Goal: Find specific page/section

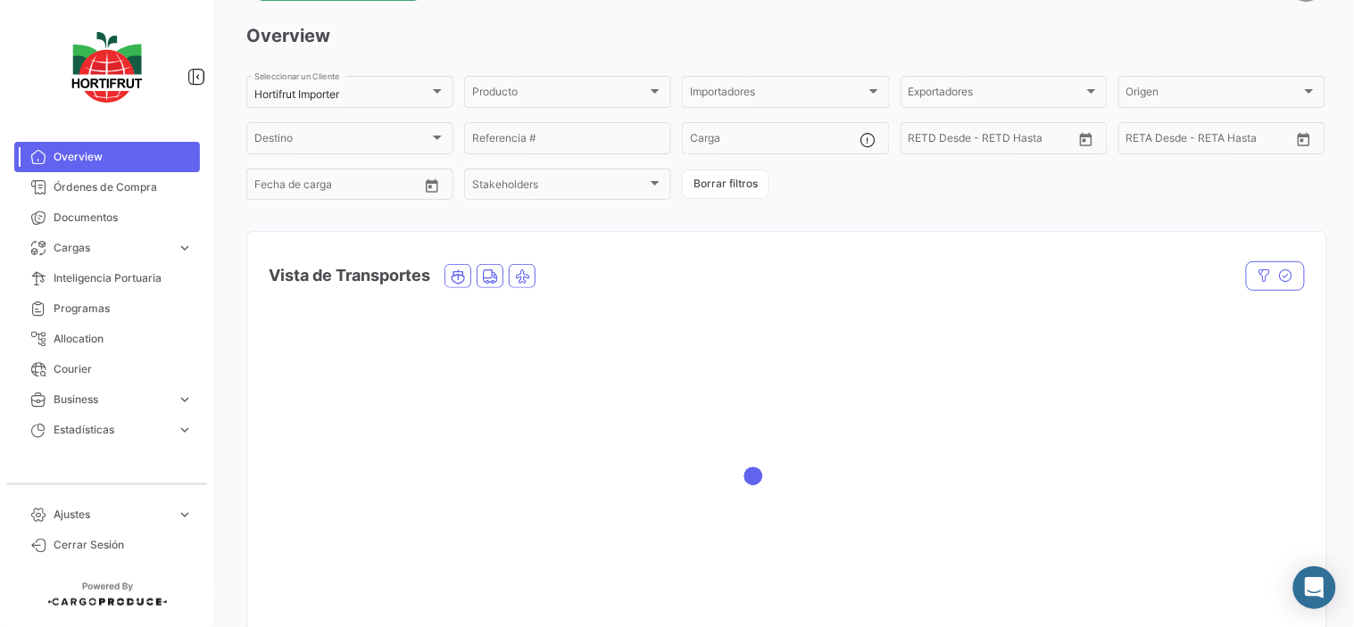
scroll to position [99, 0]
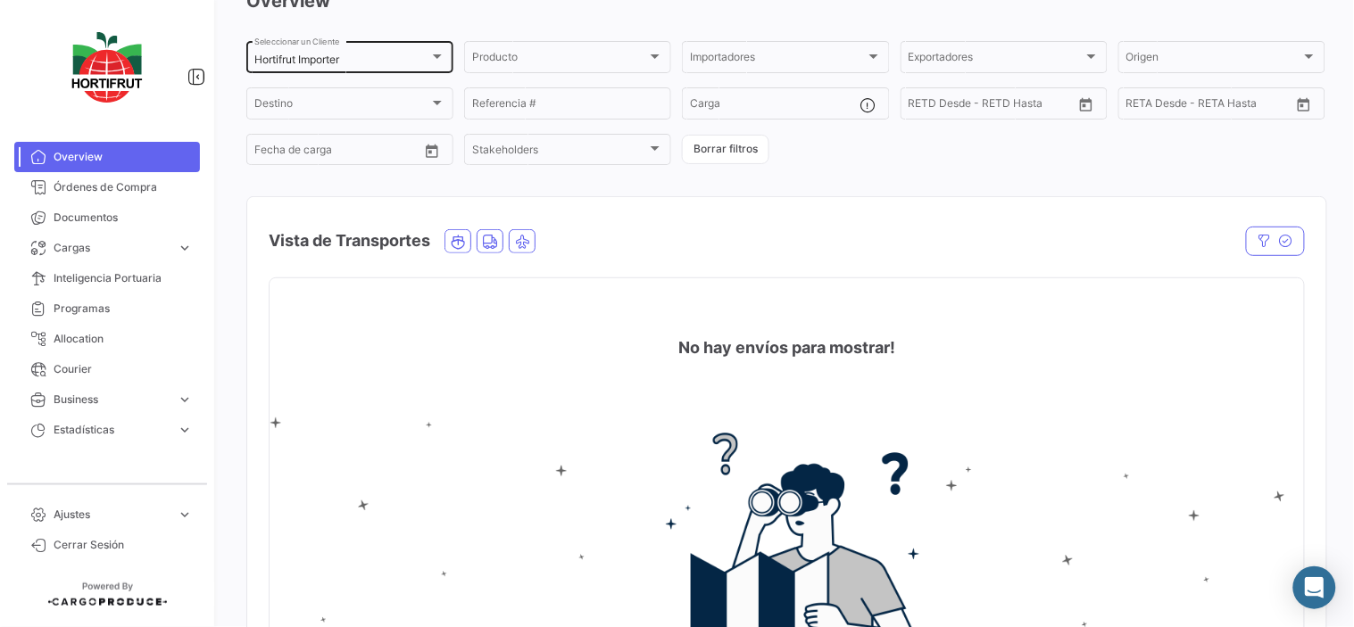
click at [417, 50] on div "Hortifrut Importer Seleccionar un Cliente" at bounding box center [349, 55] width 191 height 35
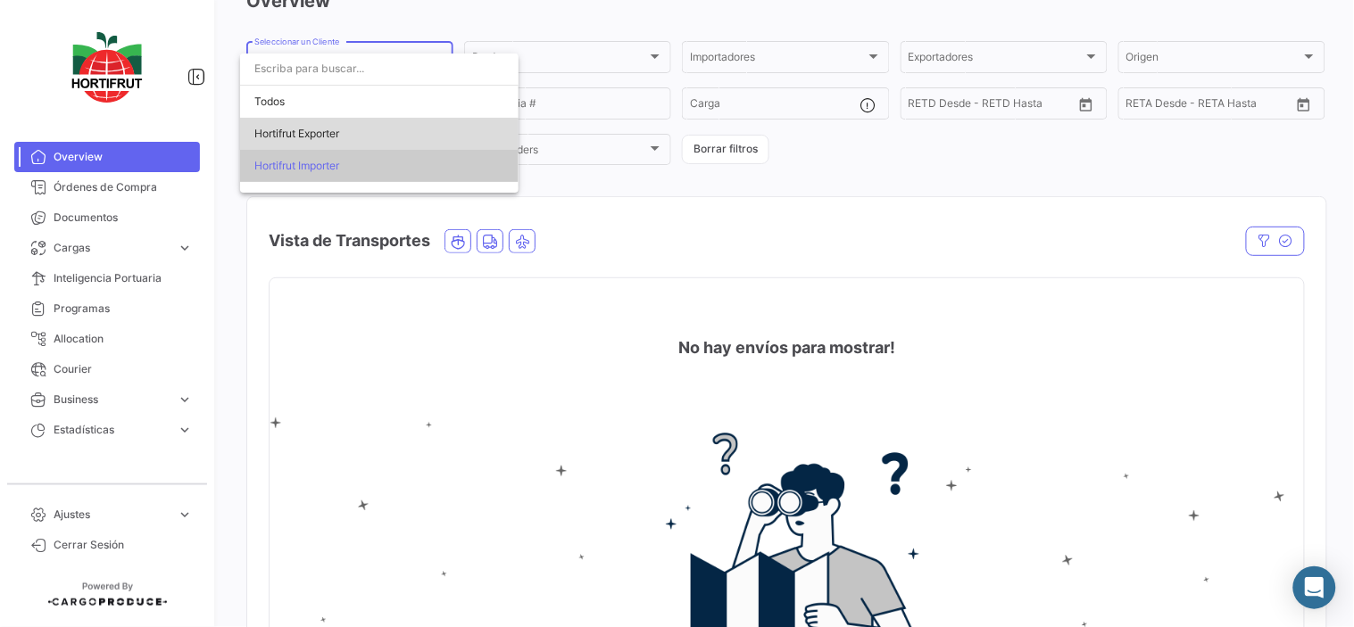
click at [346, 137] on span "Hortifrut Exporter" at bounding box center [379, 134] width 250 height 32
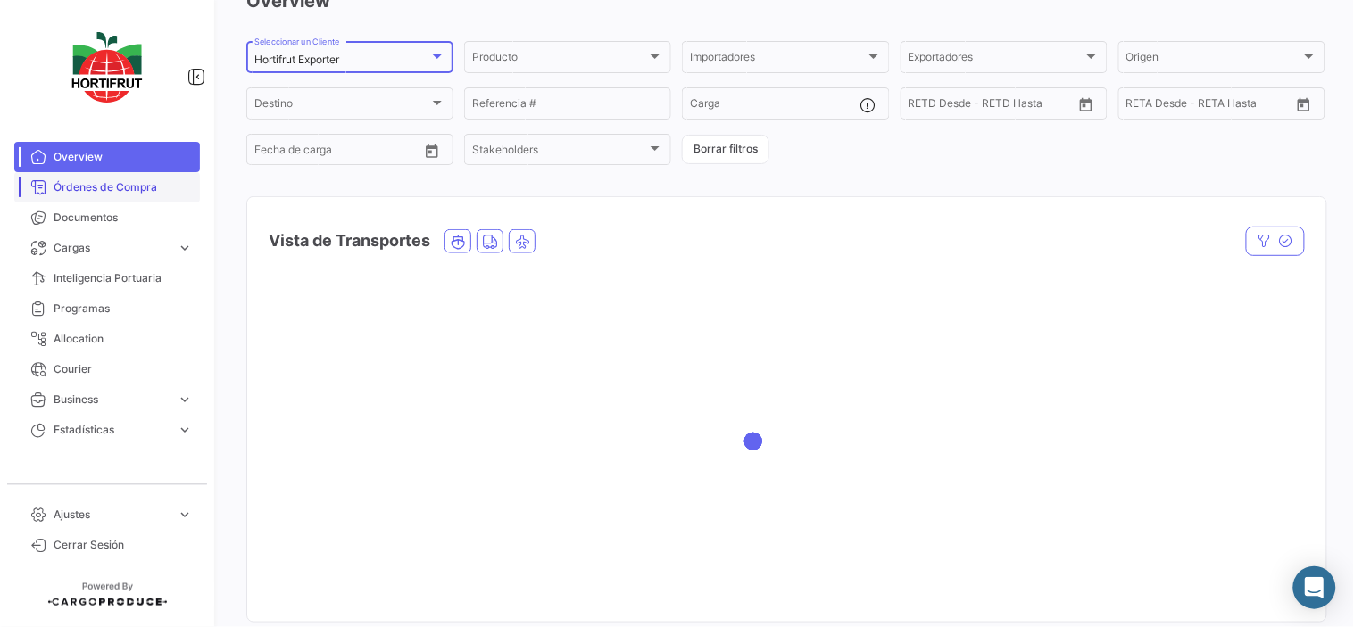
click at [137, 182] on span "Órdenes de Compra" at bounding box center [123, 187] width 139 height 16
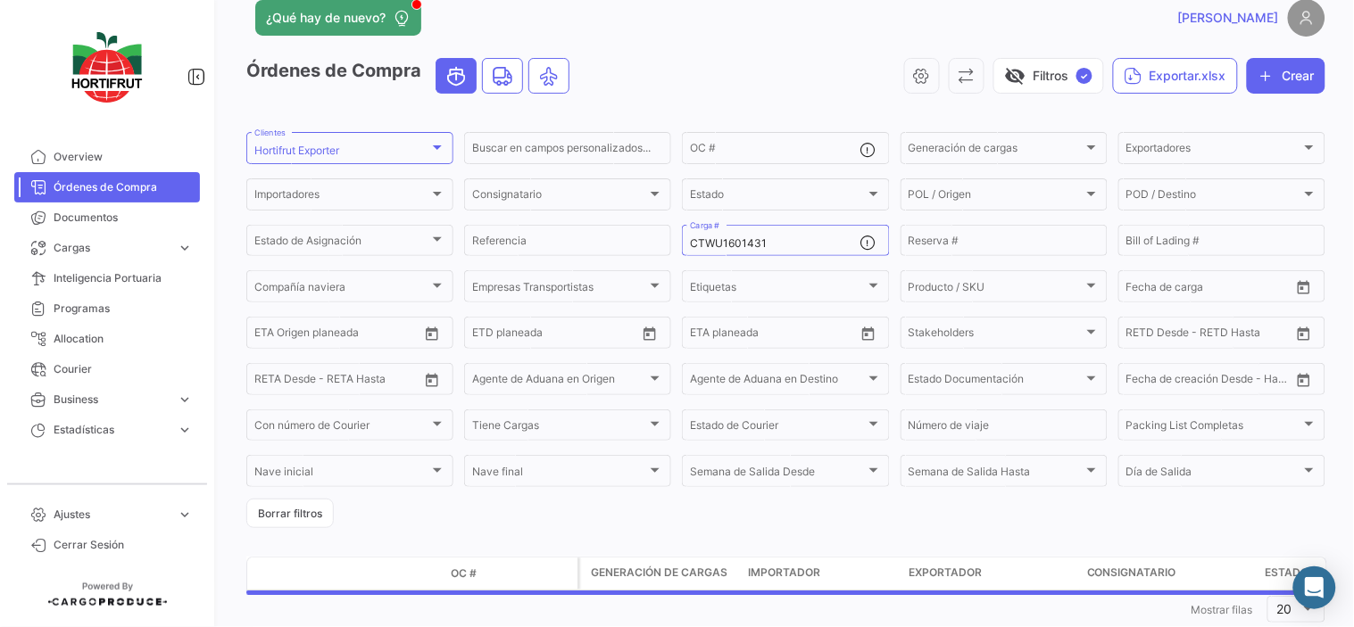
scroll to position [72, 0]
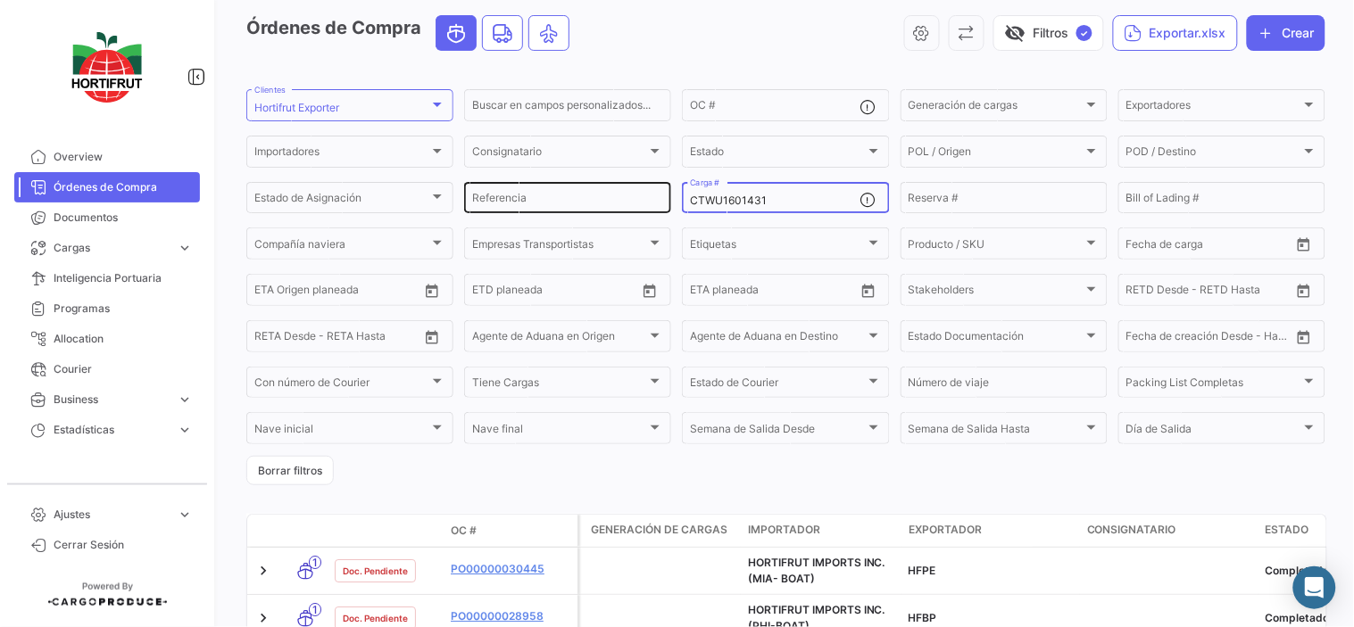
drag, startPoint x: 827, startPoint y: 194, endPoint x: 583, endPoint y: 190, distance: 244.6
click at [0, 0] on div "Buscar en [PERSON_NAME] personalizados... OC # Generación [PERSON_NAME] Generac…" at bounding box center [0, 0] width 0 height 0
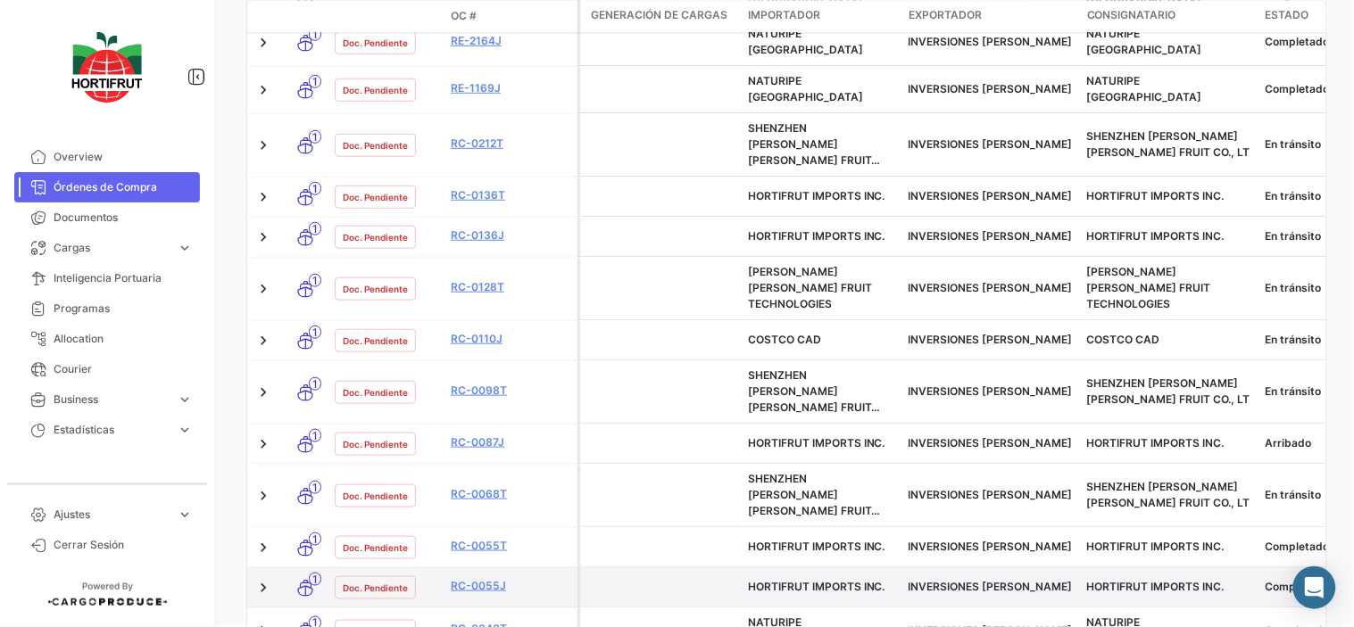
scroll to position [921, 0]
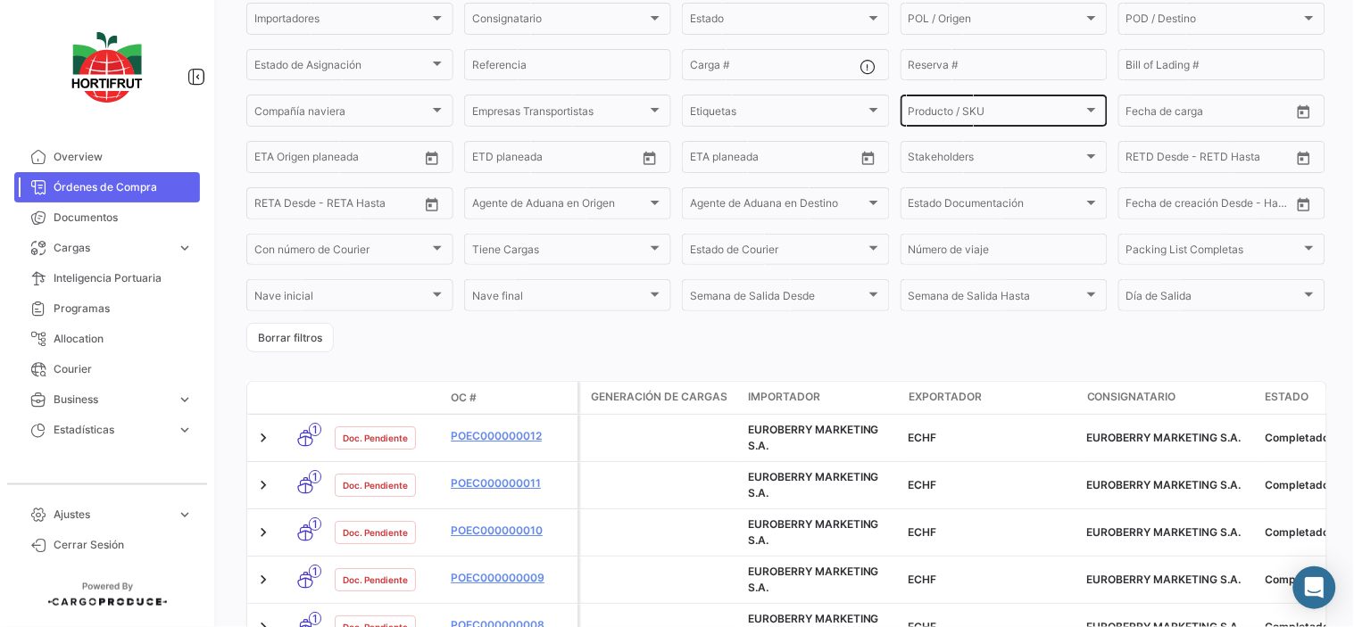
scroll to position [143, 0]
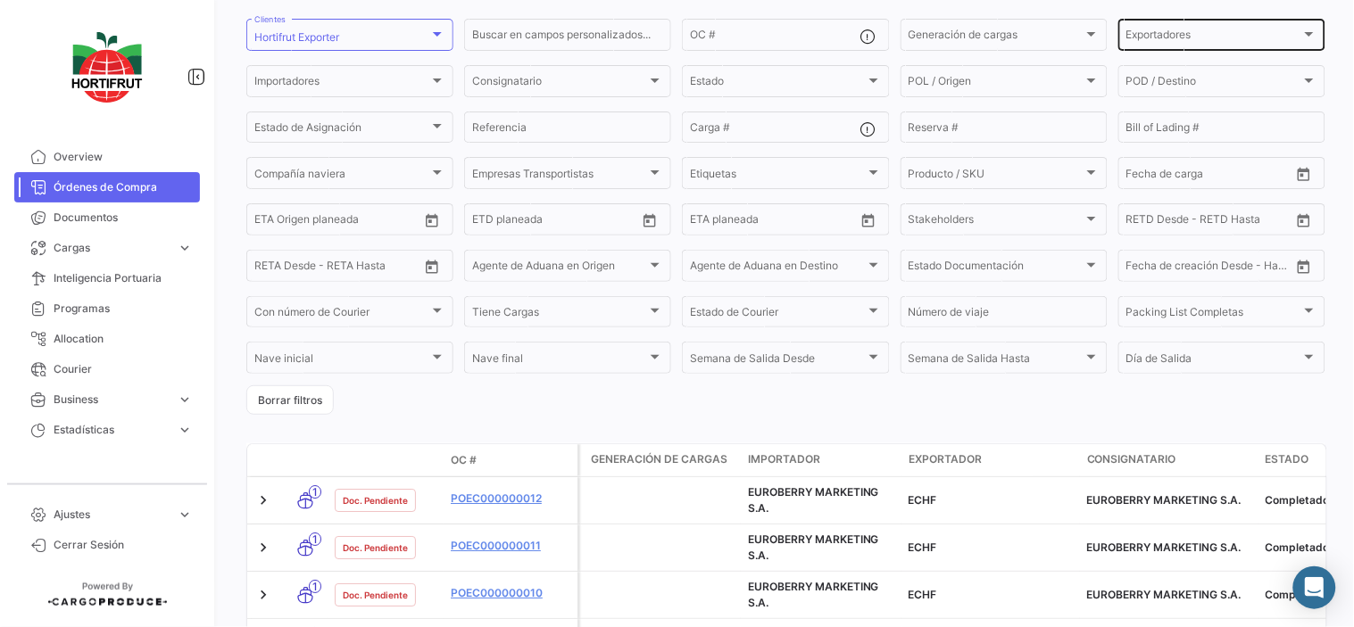
click at [1206, 37] on div "Exportadores" at bounding box center [1213, 37] width 175 height 12
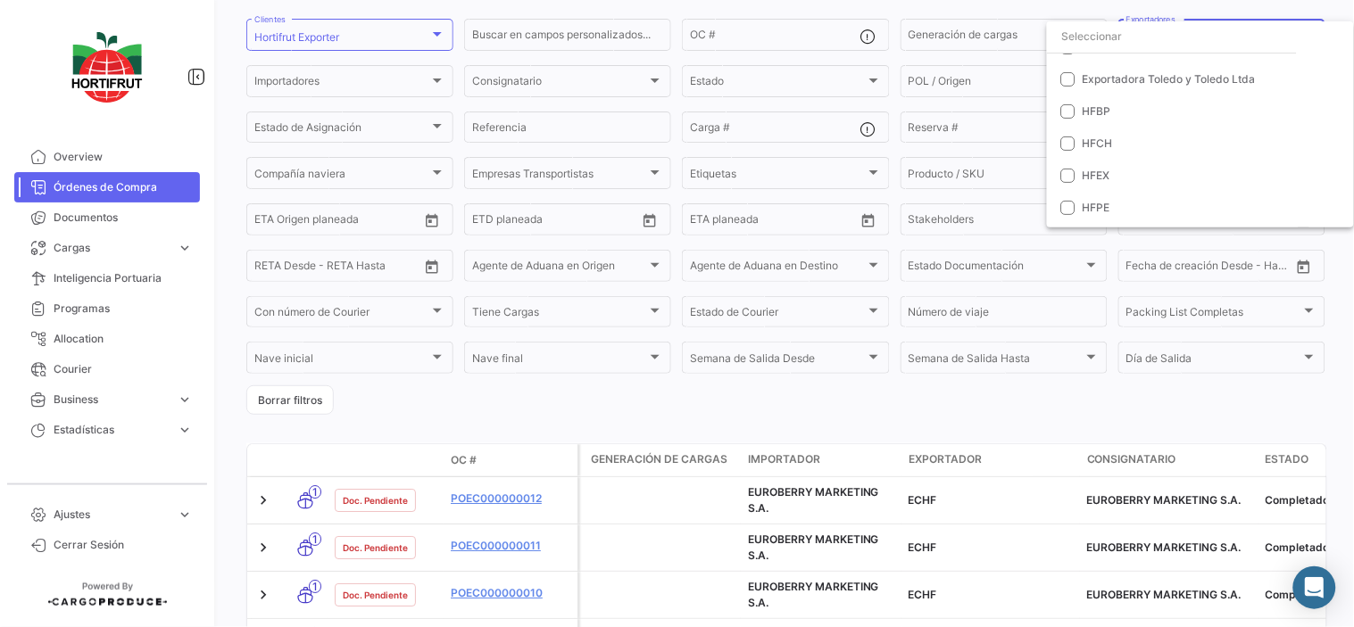
scroll to position [198, 0]
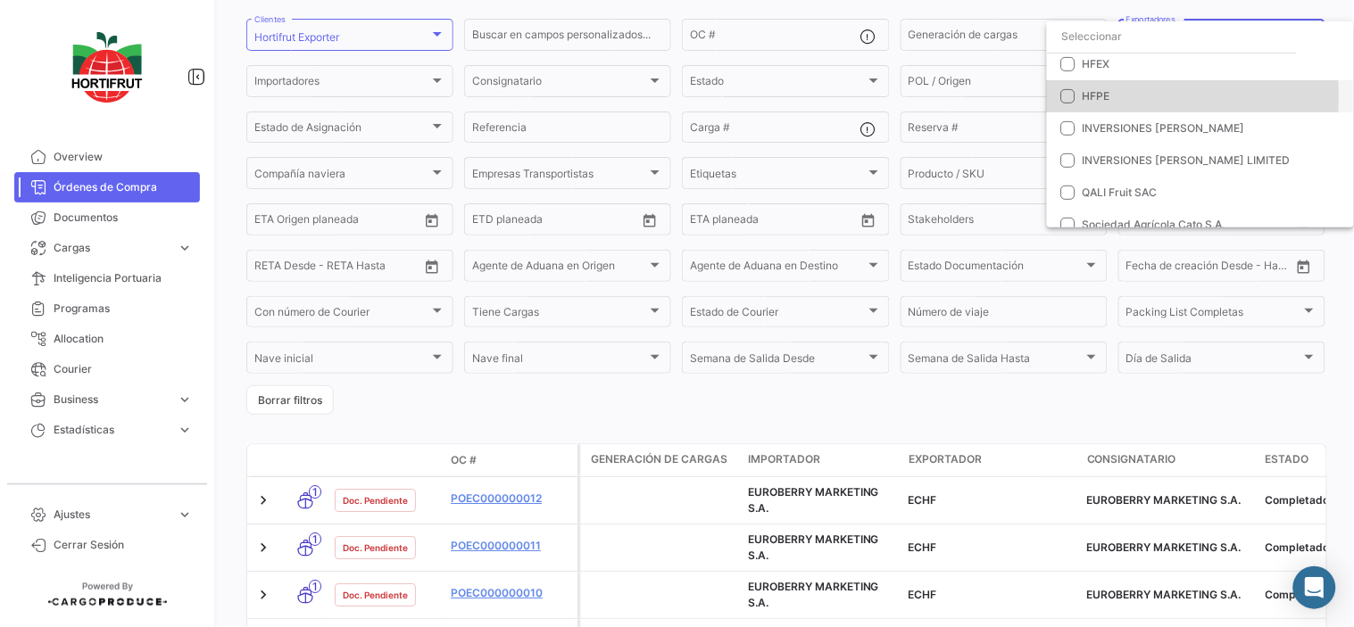
click at [1074, 96] on mat-pseudo-checkbox at bounding box center [1068, 96] width 14 height 14
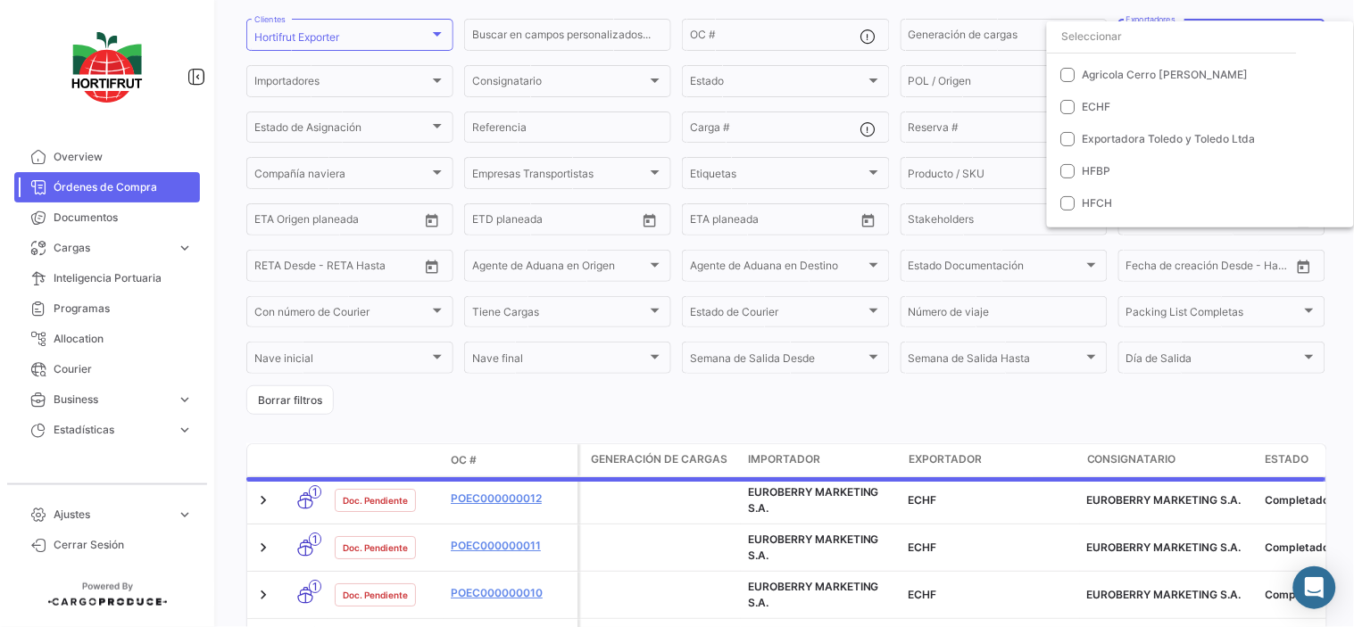
scroll to position [0, 0]
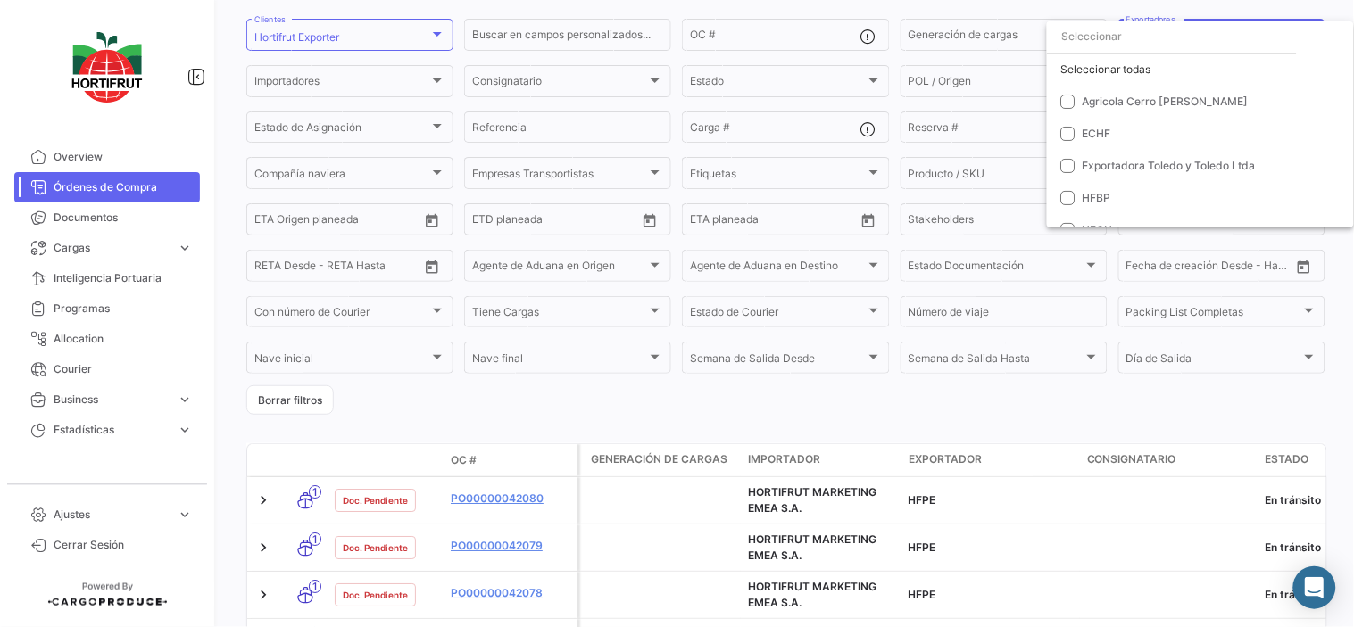
click at [1141, 394] on div at bounding box center [677, 313] width 1354 height 627
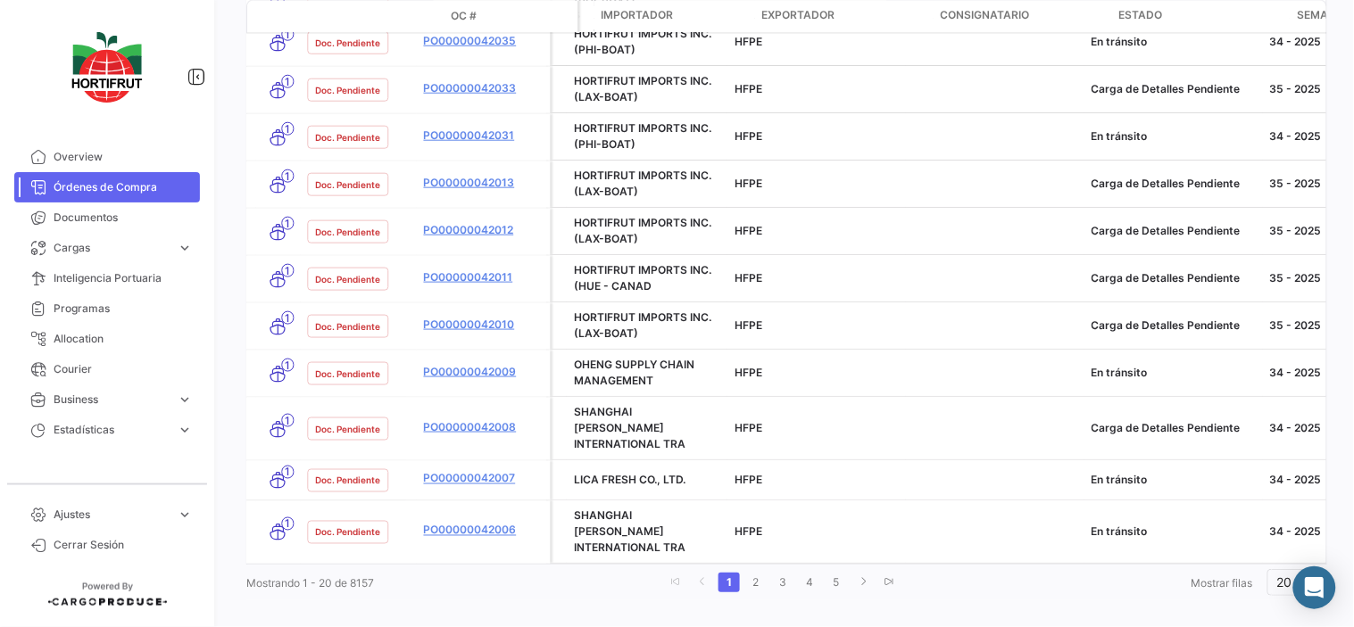
scroll to position [0, 230]
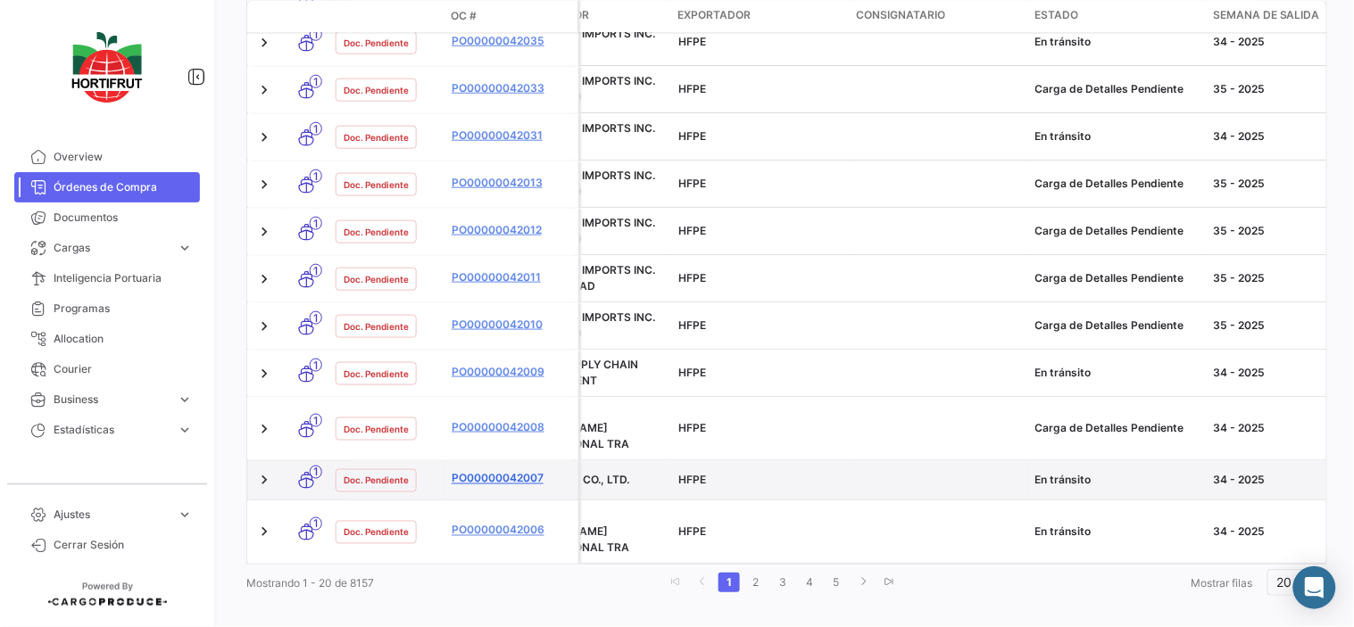
click at [487, 470] on link "PO00000042007" at bounding box center [512, 478] width 120 height 16
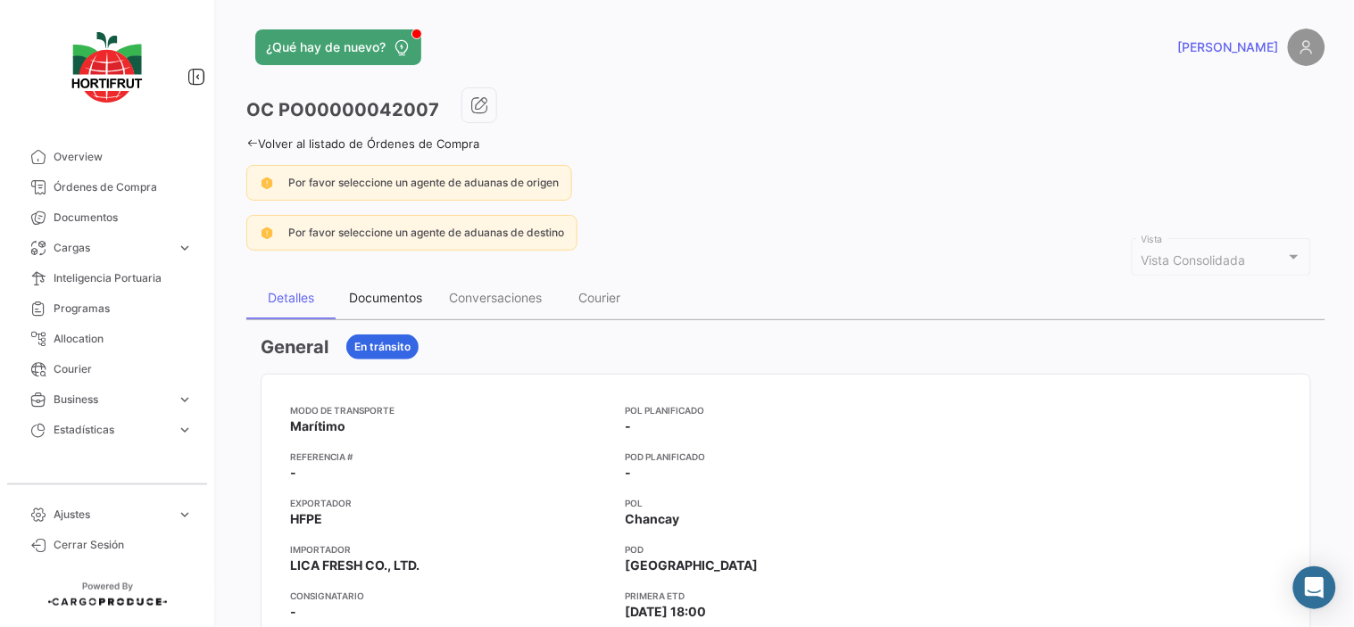
click at [373, 299] on div "Documentos" at bounding box center [385, 297] width 73 height 15
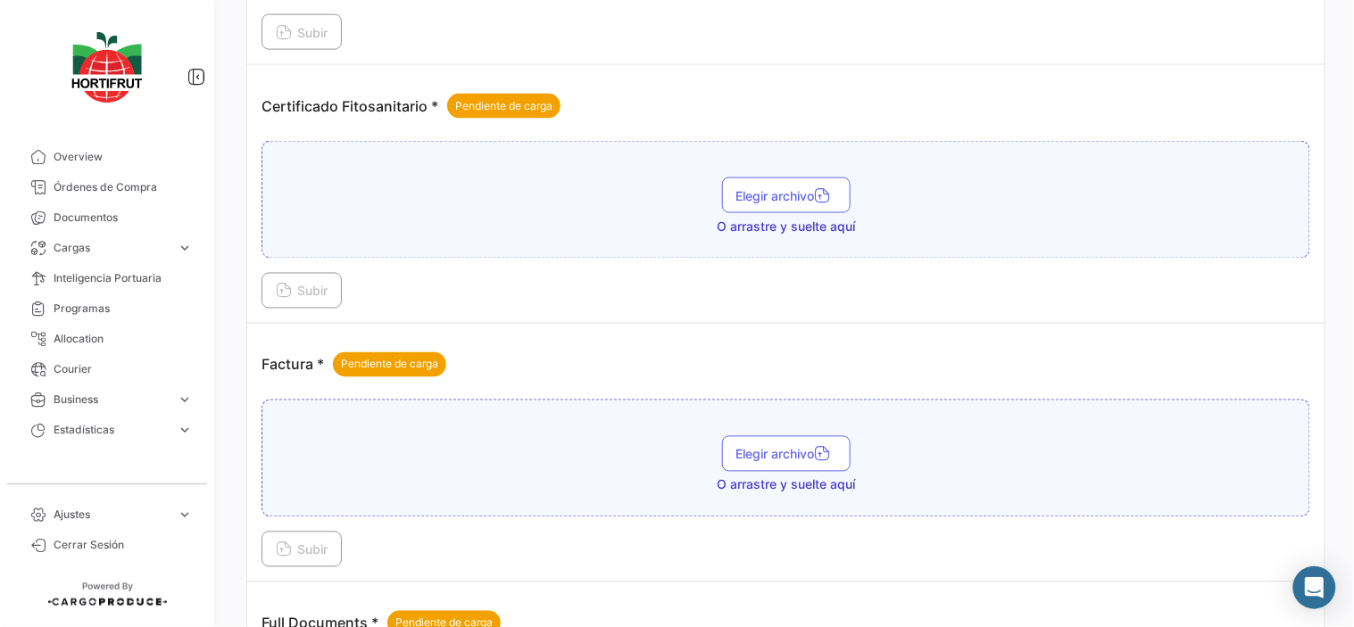
scroll to position [693, 0]
